Goal: Find contact information: Find contact information

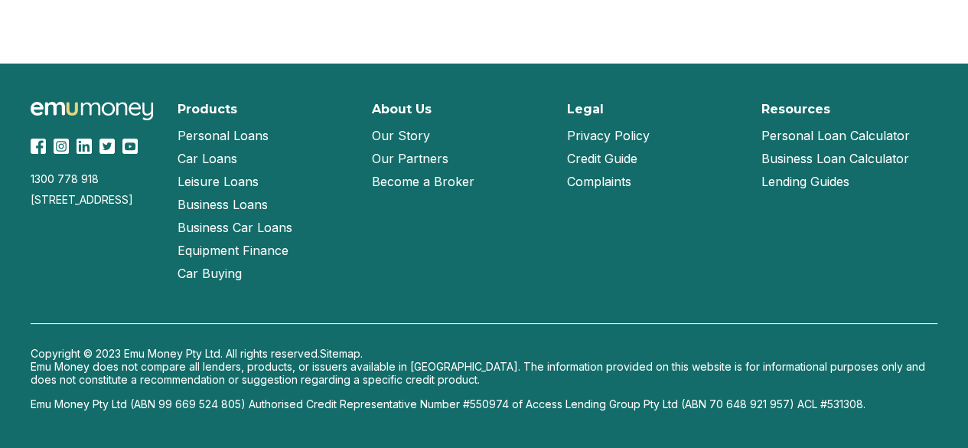
scroll to position [3482, 0]
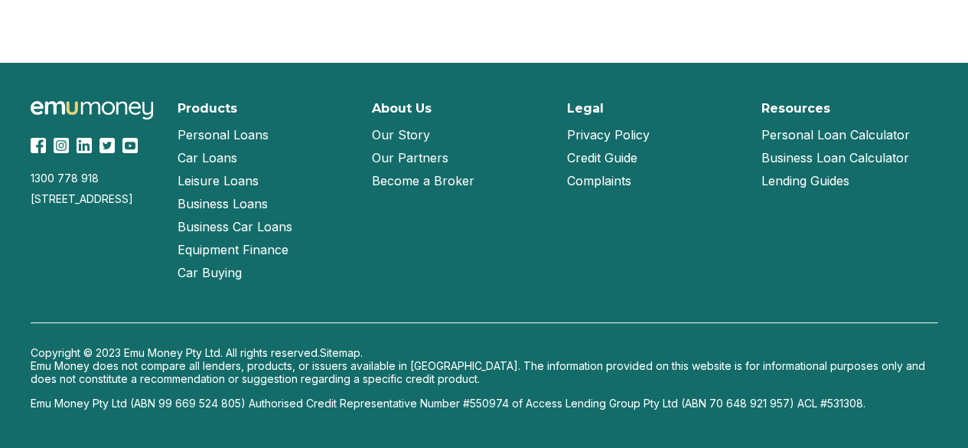
click at [65, 170] on div "1300 778 [GEOGRAPHIC_DATA][STREET_ADDRESS] Products Personal Loans Car Loans Le…" at bounding box center [484, 192] width 906 height 183
click at [64, 174] on div "1300 778 [GEOGRAPHIC_DATA][STREET_ADDRESS] Products Personal Loans Car Loans Le…" at bounding box center [484, 192] width 906 height 183
click at [64, 177] on div "1300 778 918" at bounding box center [95, 177] width 129 height 13
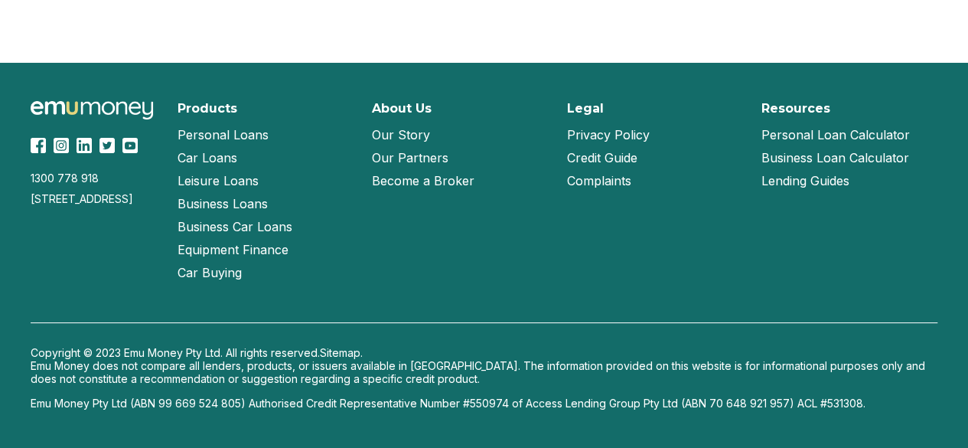
drag, startPoint x: 64, startPoint y: 177, endPoint x: 53, endPoint y: 183, distance: 13.0
click at [53, 183] on div "1300 778 918" at bounding box center [95, 177] width 129 height 13
click at [52, 183] on div "1300 778 918" at bounding box center [95, 177] width 129 height 13
copy div "1300 778 918"
